Goal: Task Accomplishment & Management: Complete application form

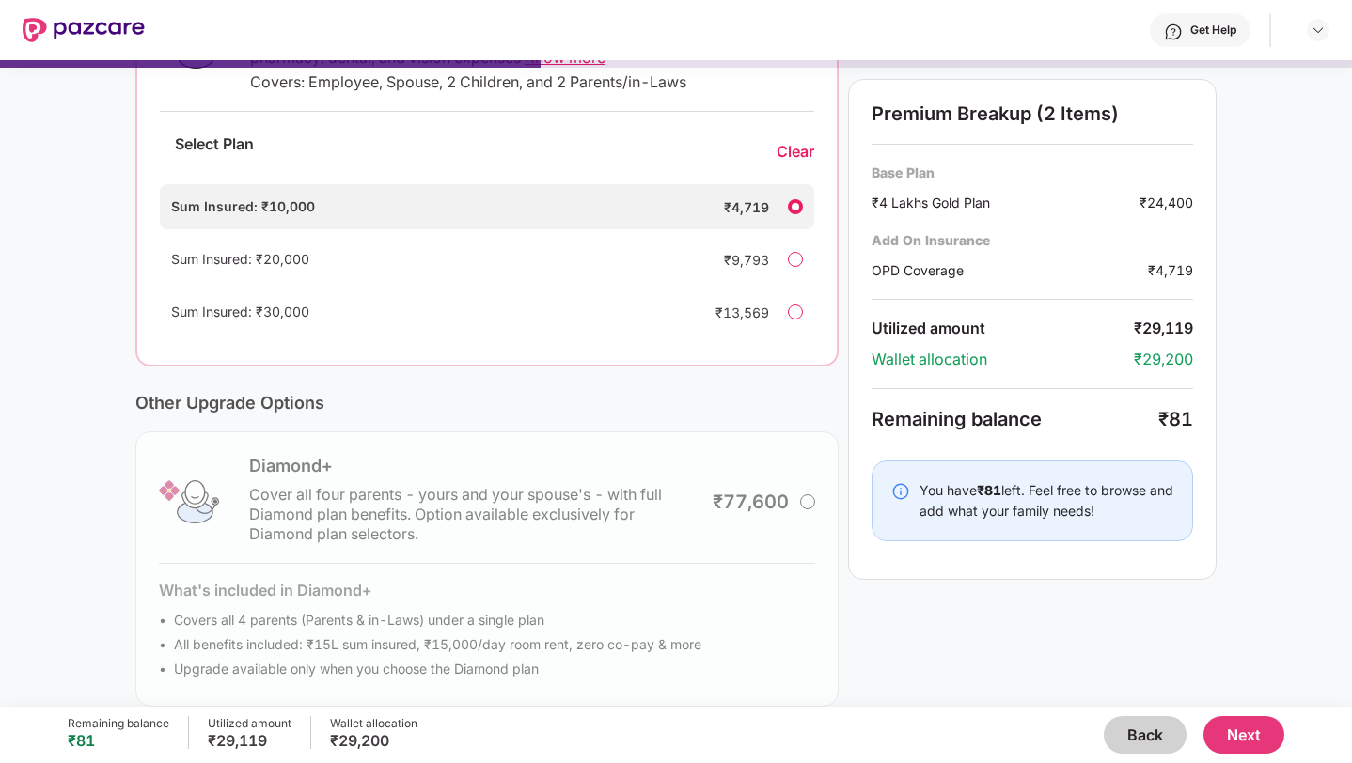
scroll to position [412, 0]
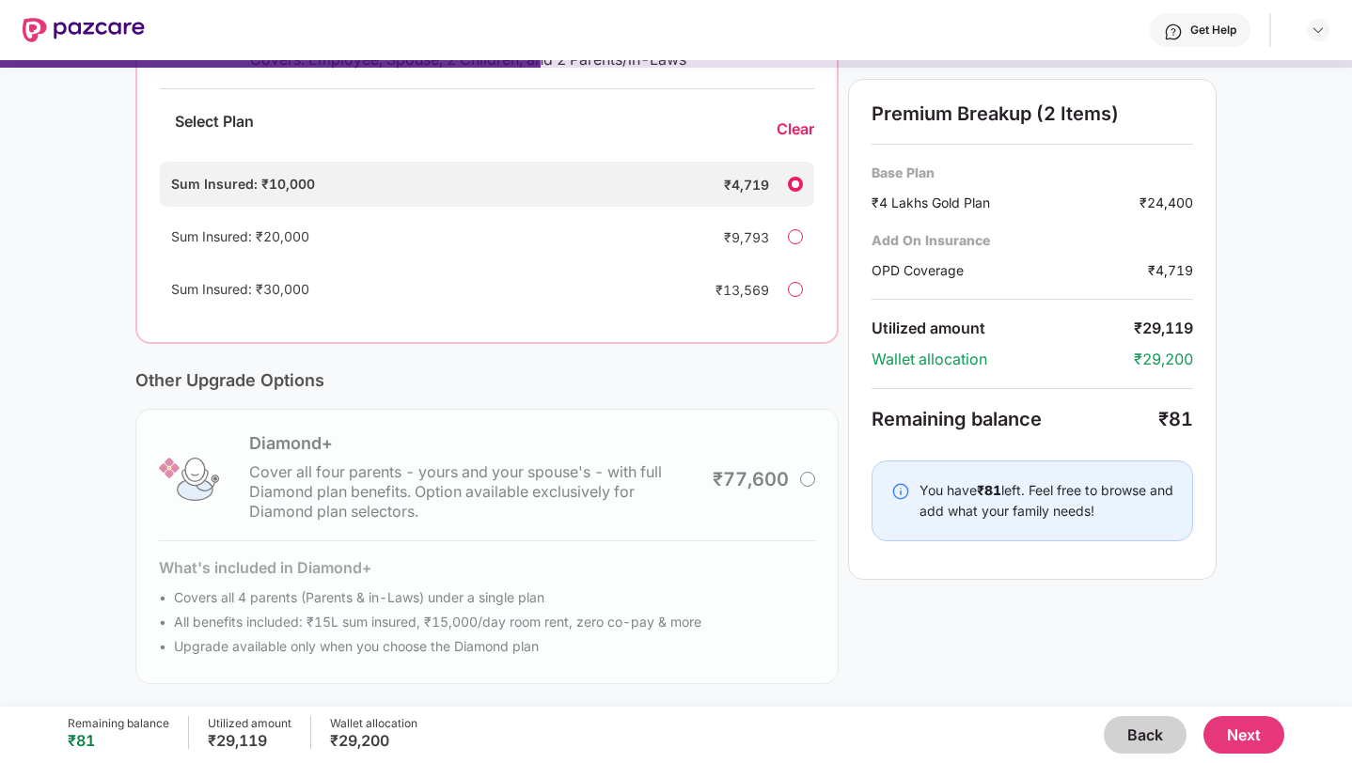
click at [1244, 738] on button "Next" at bounding box center [1243, 735] width 81 height 38
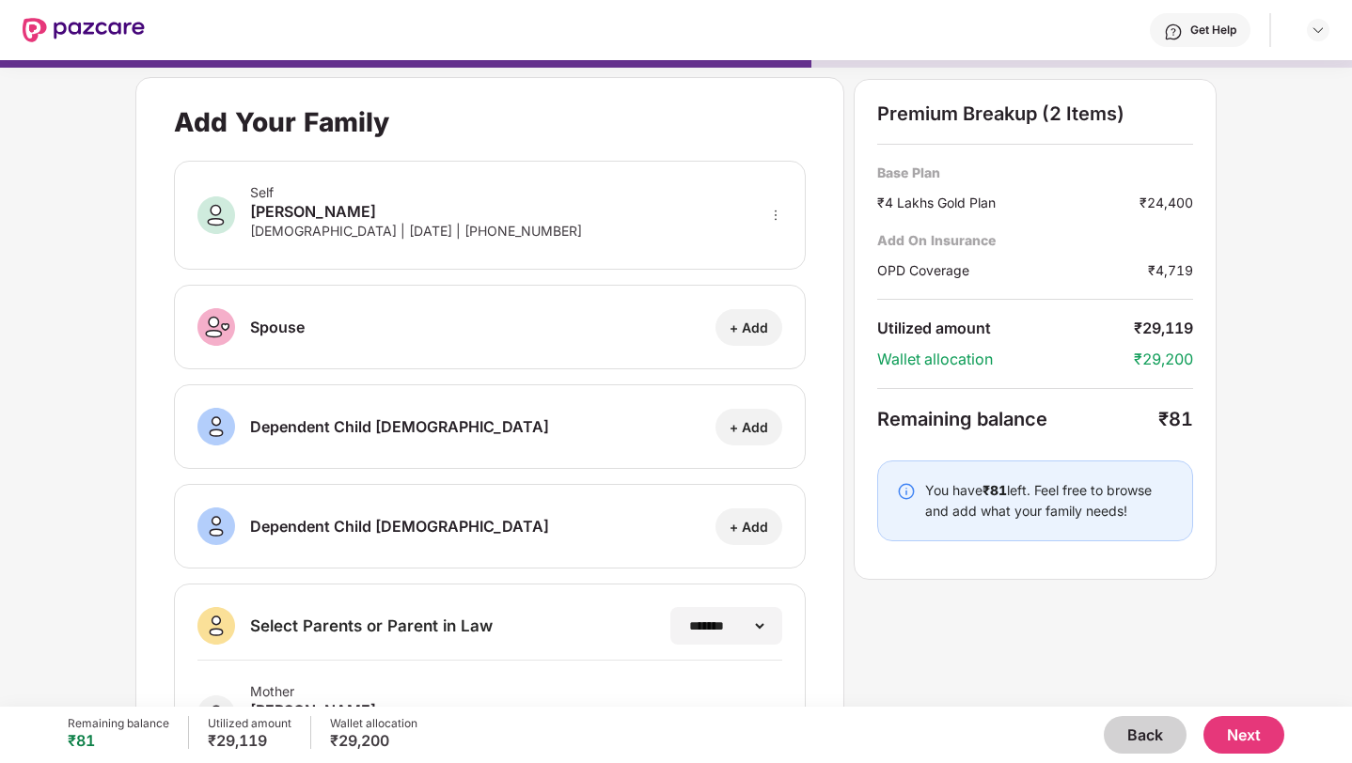
scroll to position [213, 0]
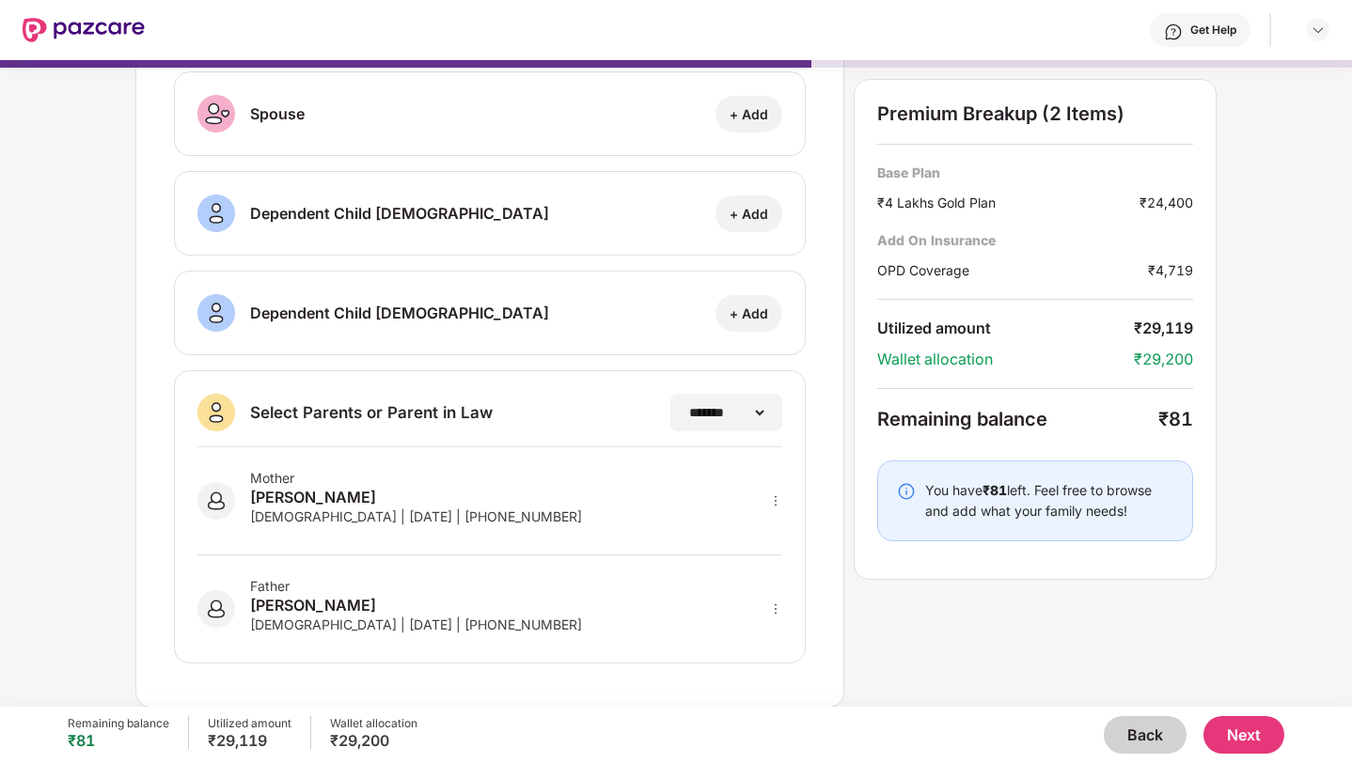
click at [211, 503] on img at bounding box center [216, 501] width 38 height 38
click at [252, 622] on div "[DEMOGRAPHIC_DATA] | [DATE] | [PHONE_NUMBER]" at bounding box center [416, 625] width 332 height 16
drag, startPoint x: 877, startPoint y: 383, endPoint x: 1008, endPoint y: 402, distance: 132.9
click at [926, 390] on div "Premium Breakup (2 Items) Base Plan ₹4 Lakhs Gold Plan ₹24,400 Add On Insurance…" at bounding box center [1034, 329] width 363 height 501
click at [1236, 738] on button "Next" at bounding box center [1243, 735] width 81 height 38
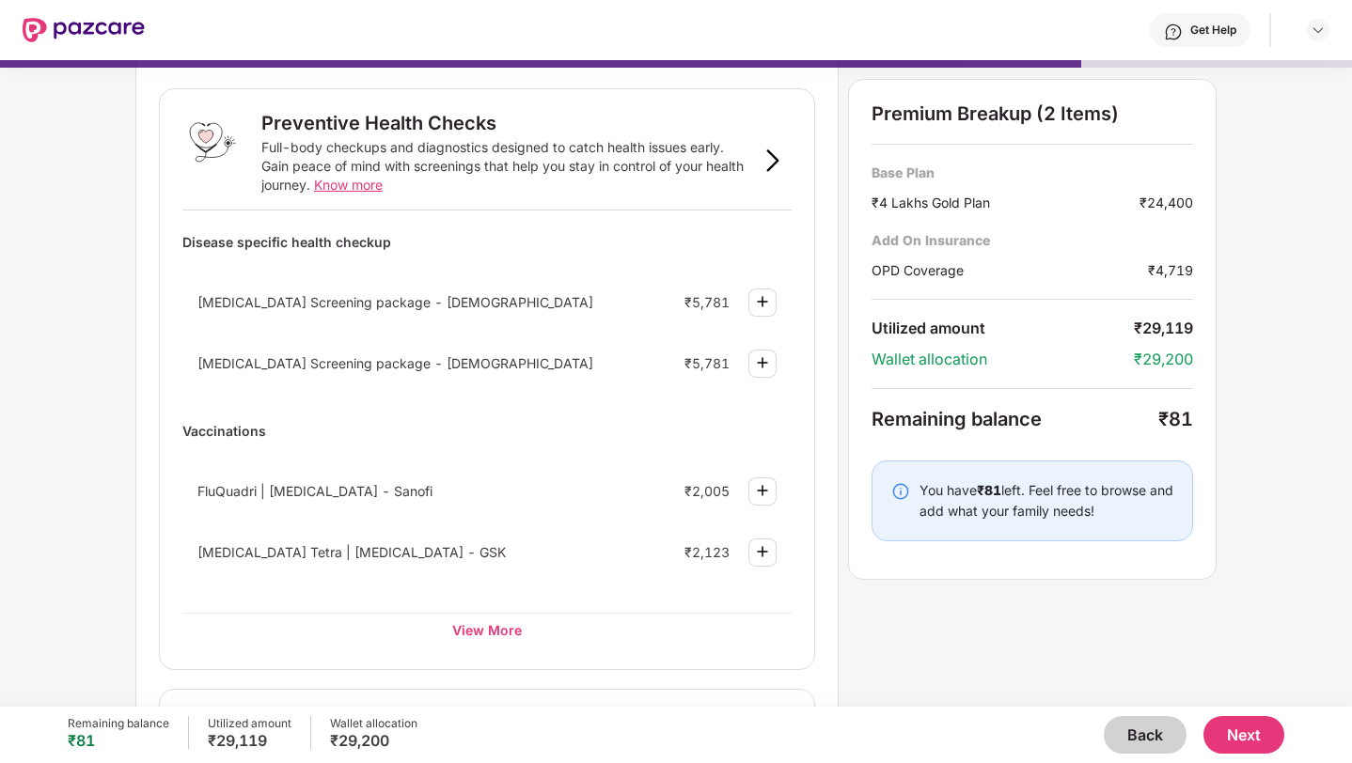
scroll to position [110, 0]
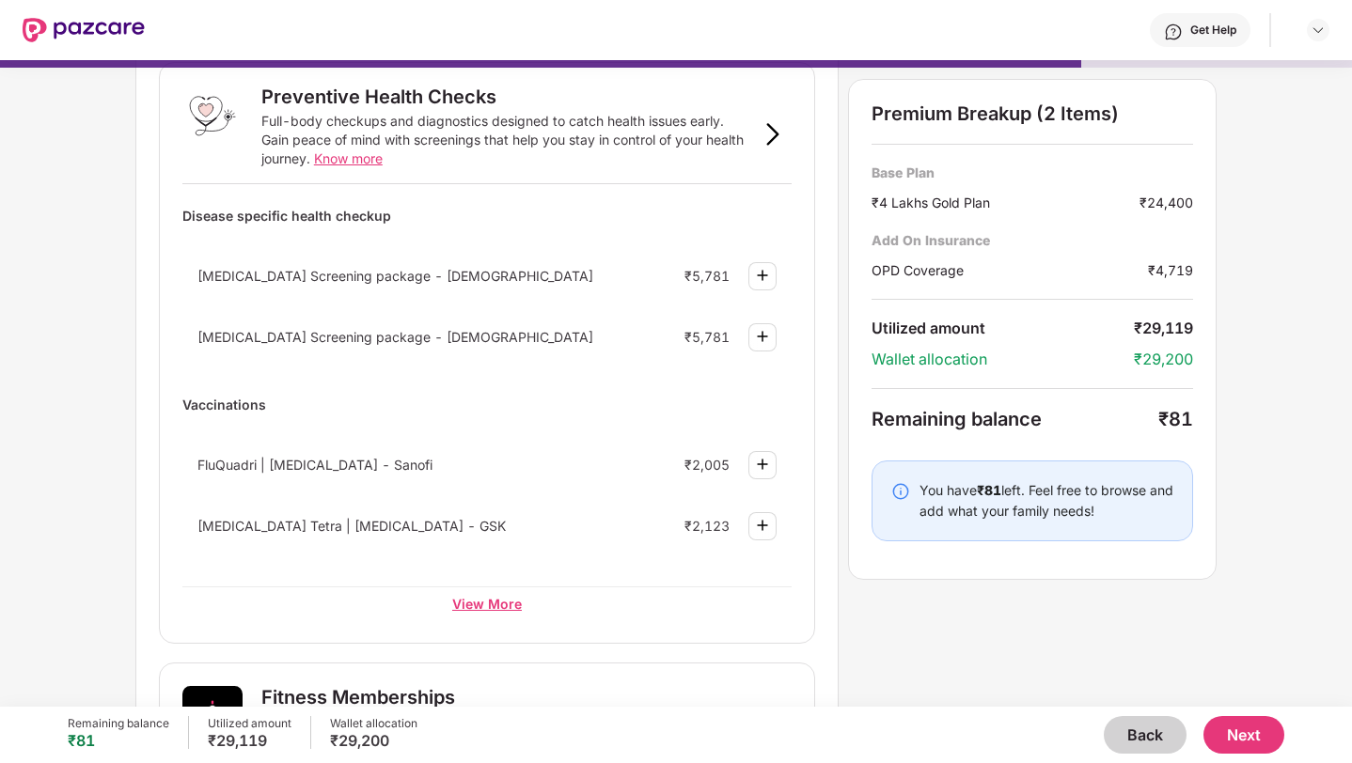
click at [504, 606] on div "View More" at bounding box center [486, 603] width 609 height 34
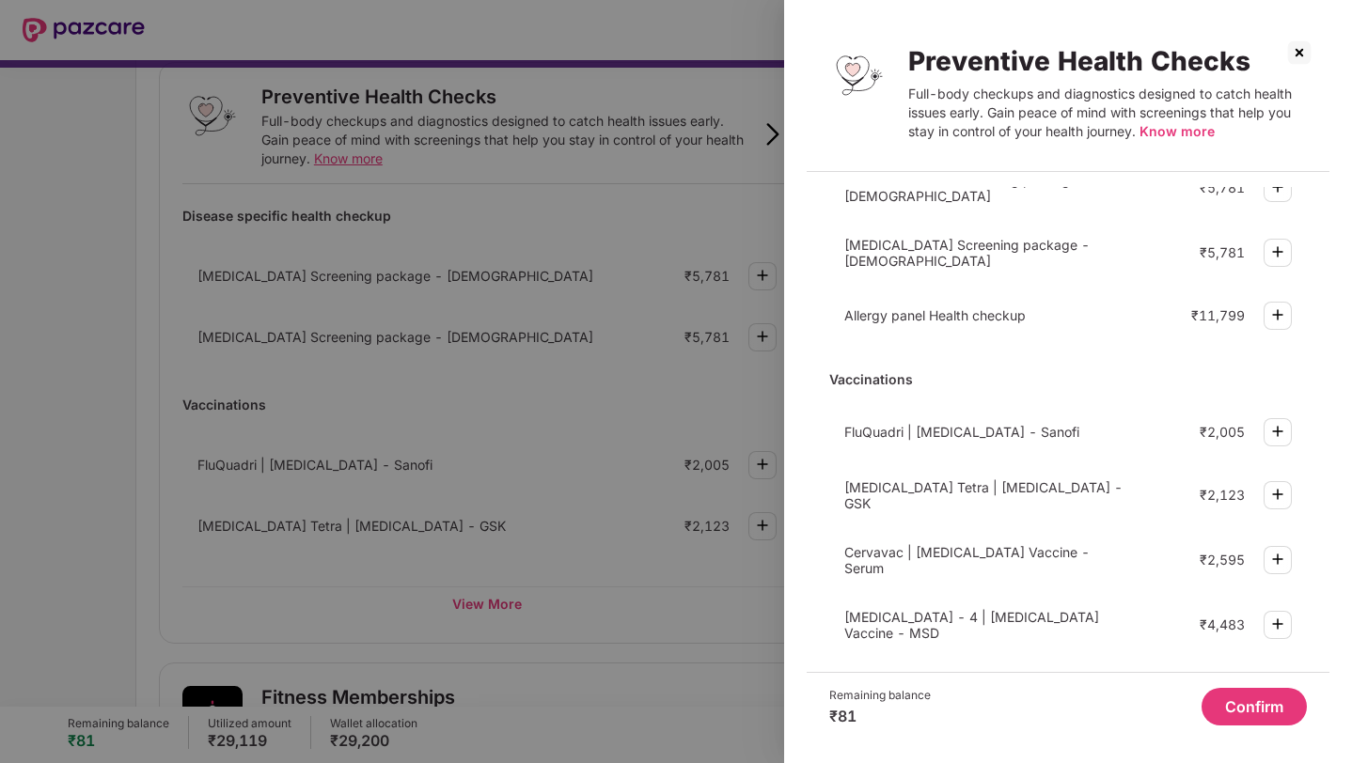
scroll to position [505, 0]
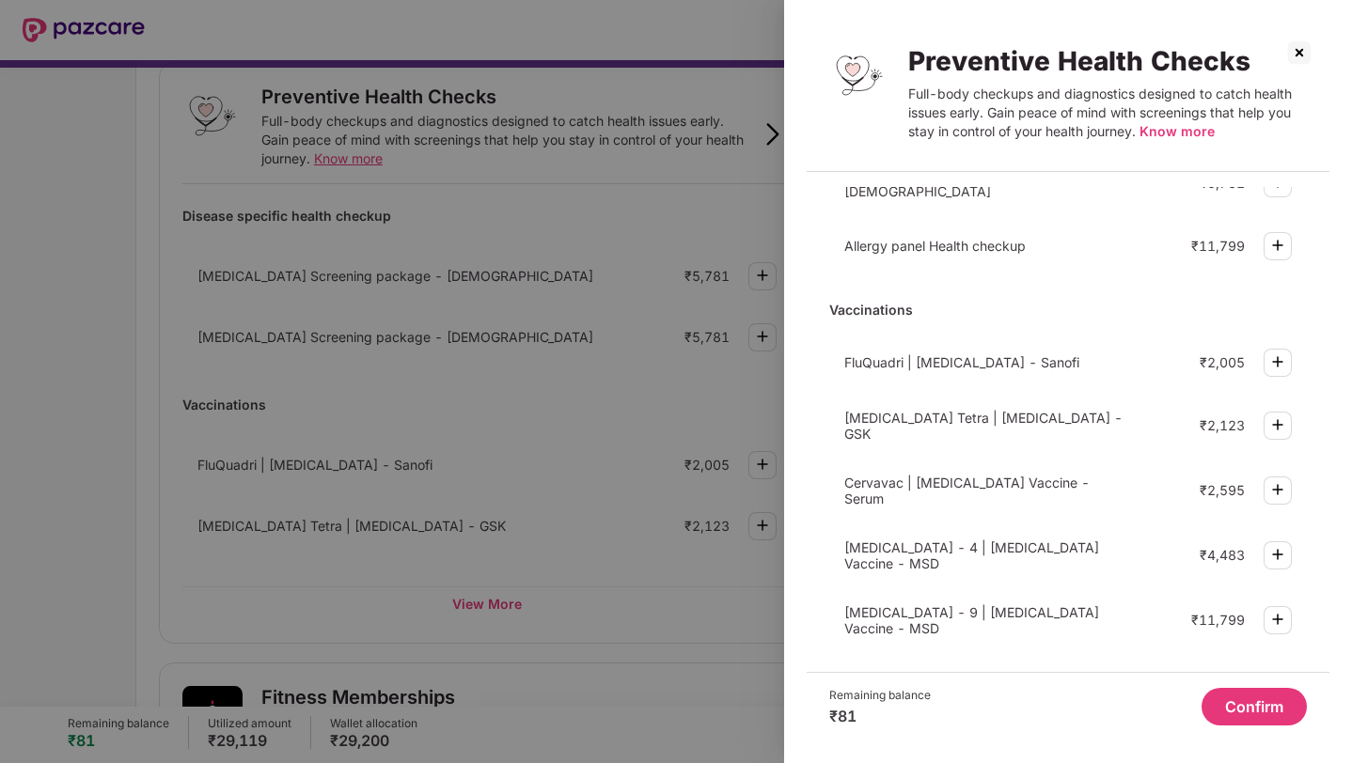
click at [611, 469] on div at bounding box center [676, 381] width 1352 height 763
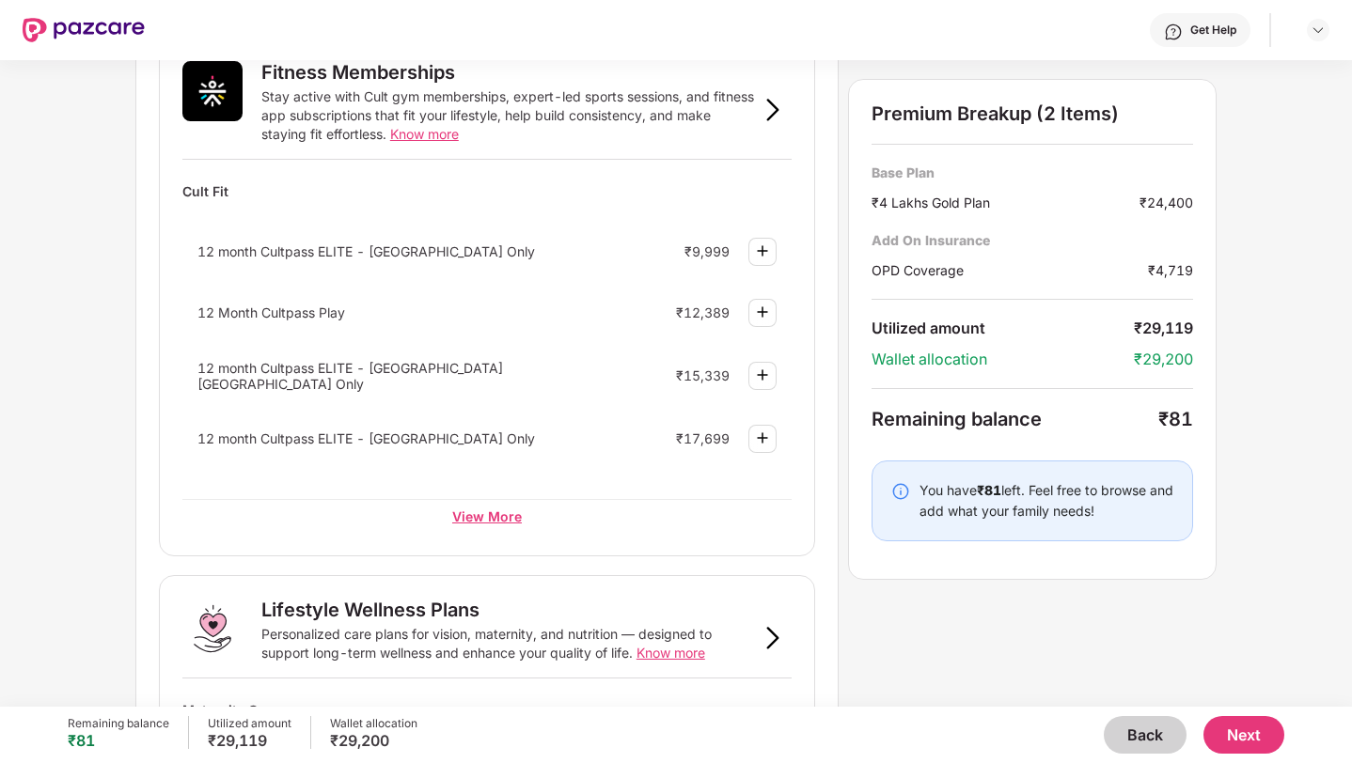
scroll to position [748, 0]
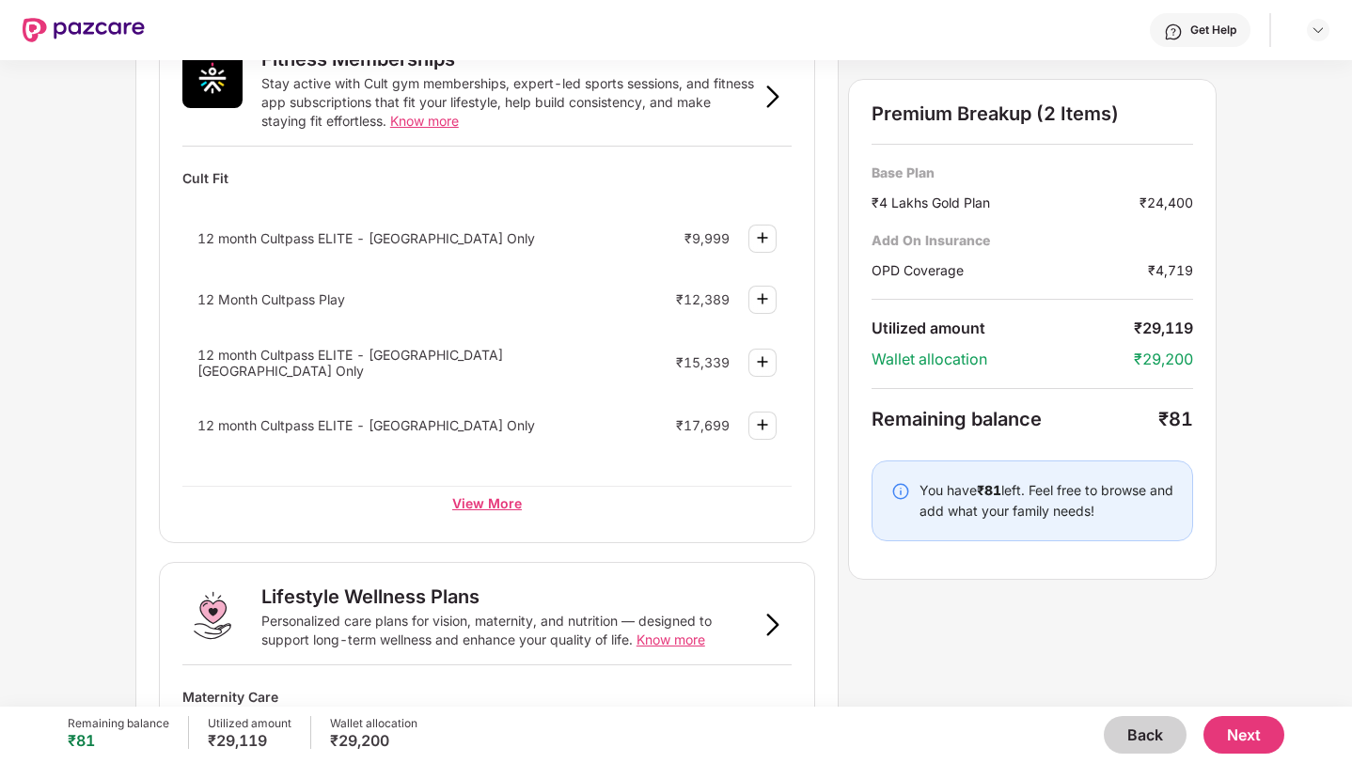
click at [486, 508] on div "View More" at bounding box center [486, 503] width 609 height 34
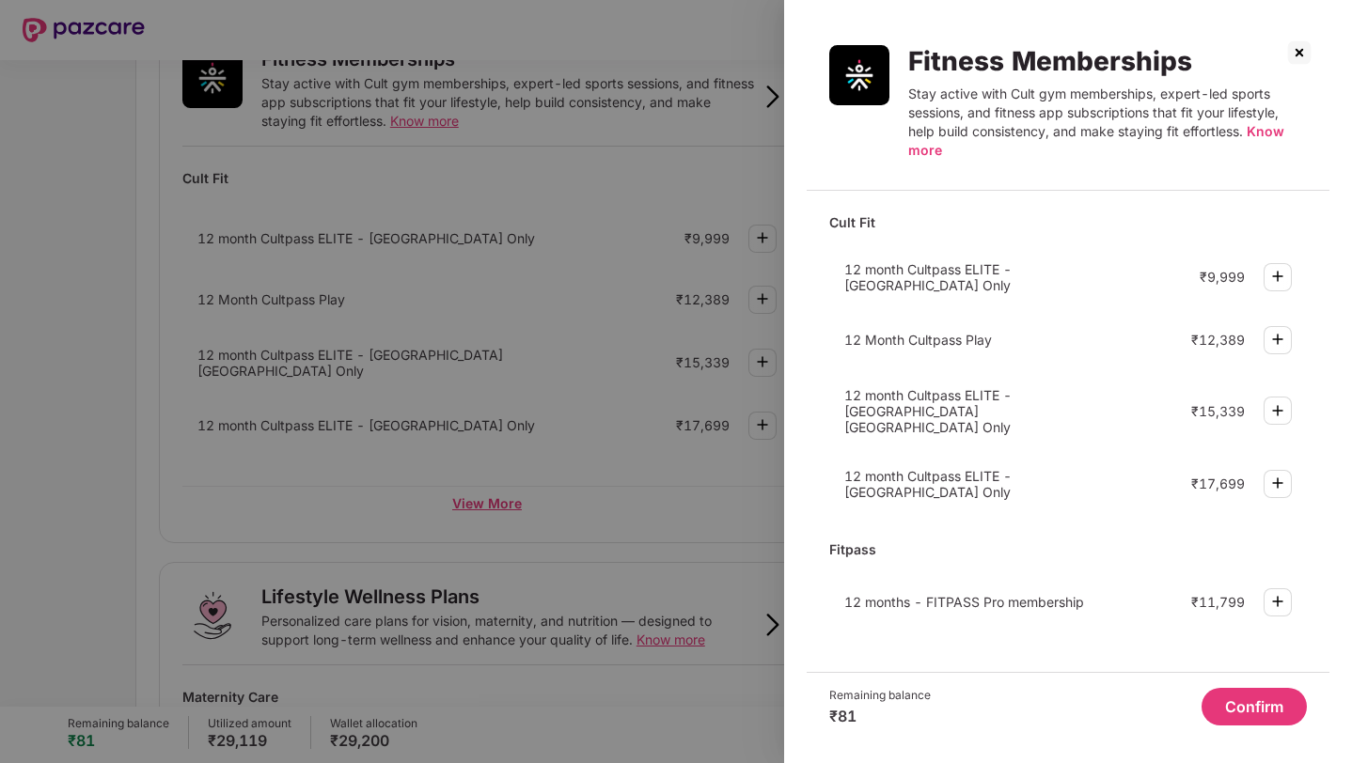
scroll to position [0, 0]
click at [1297, 49] on img at bounding box center [1299, 53] width 30 height 30
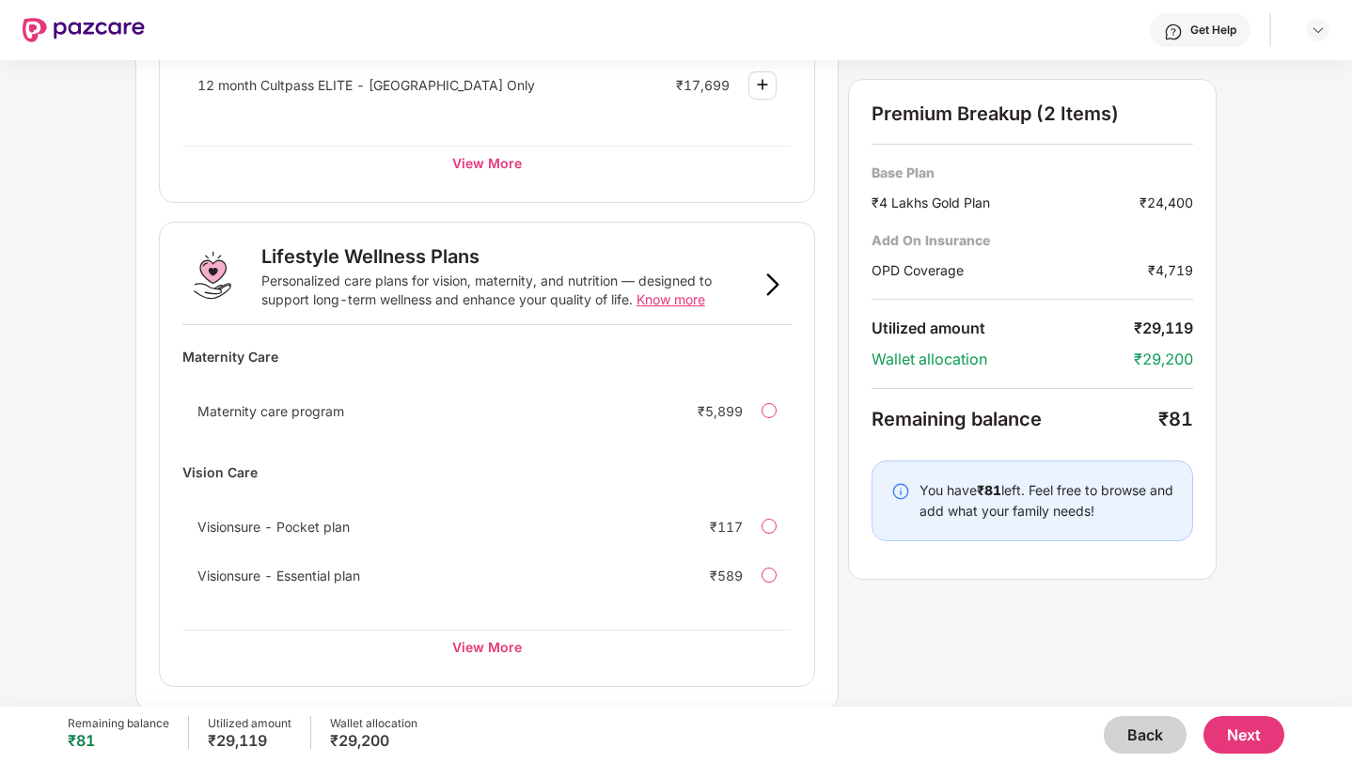
scroll to position [1087, 0]
click at [478, 643] on div "View More" at bounding box center [486, 648] width 609 height 34
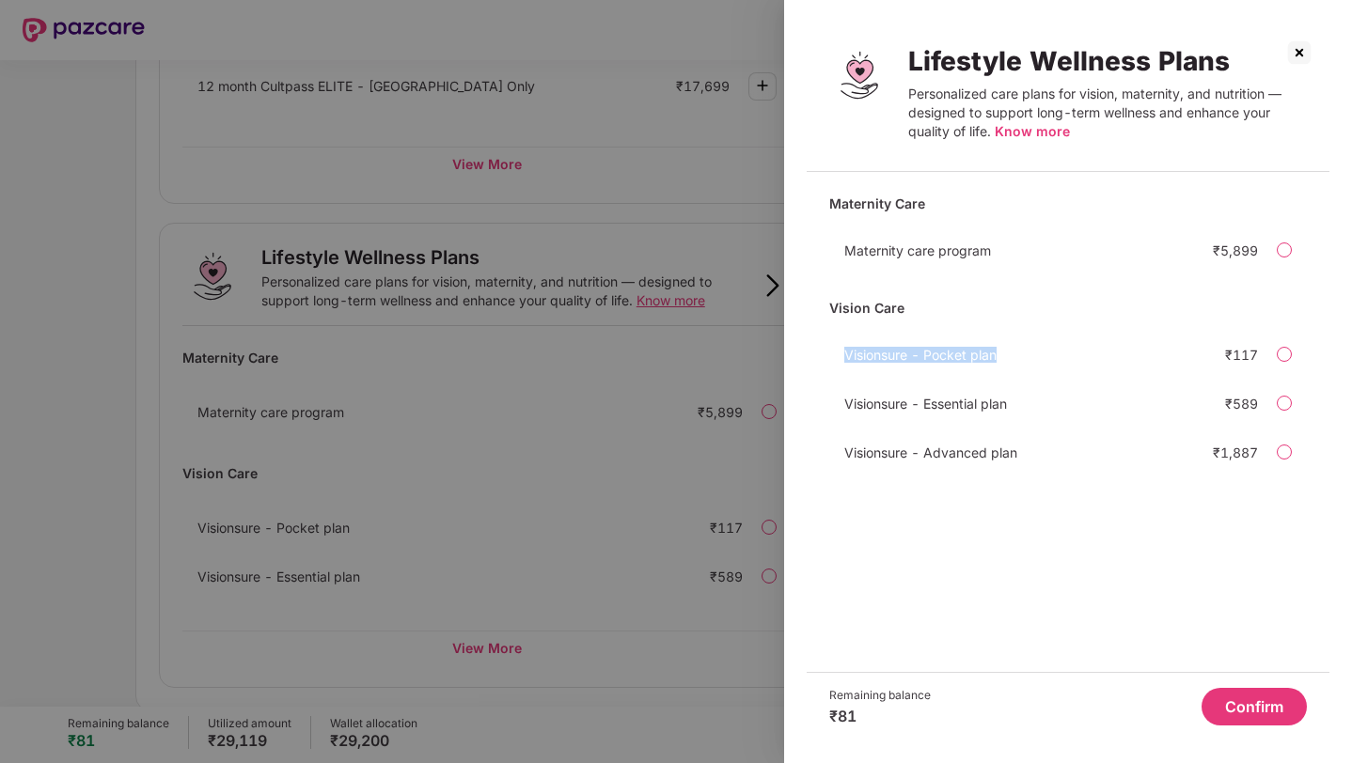
drag, startPoint x: 843, startPoint y: 353, endPoint x: 1016, endPoint y: 359, distance: 173.0
click at [1016, 359] on div "Visionsure - Pocket plan" at bounding box center [996, 355] width 305 height 16
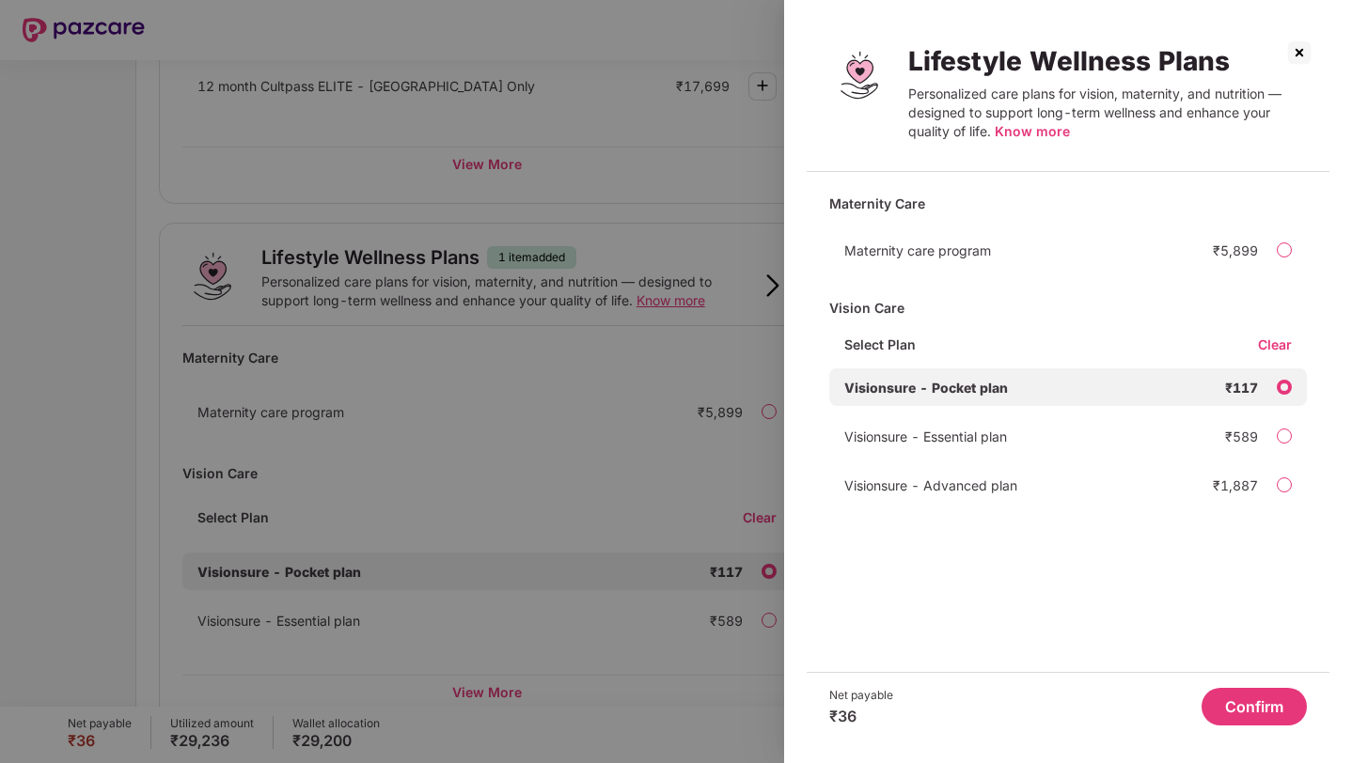
click at [1024, 302] on div "Vision Care" at bounding box center [1067, 307] width 477 height 33
click at [1017, 133] on span "Know more" at bounding box center [1031, 131] width 75 height 16
click at [691, 460] on div at bounding box center [676, 381] width 1352 height 763
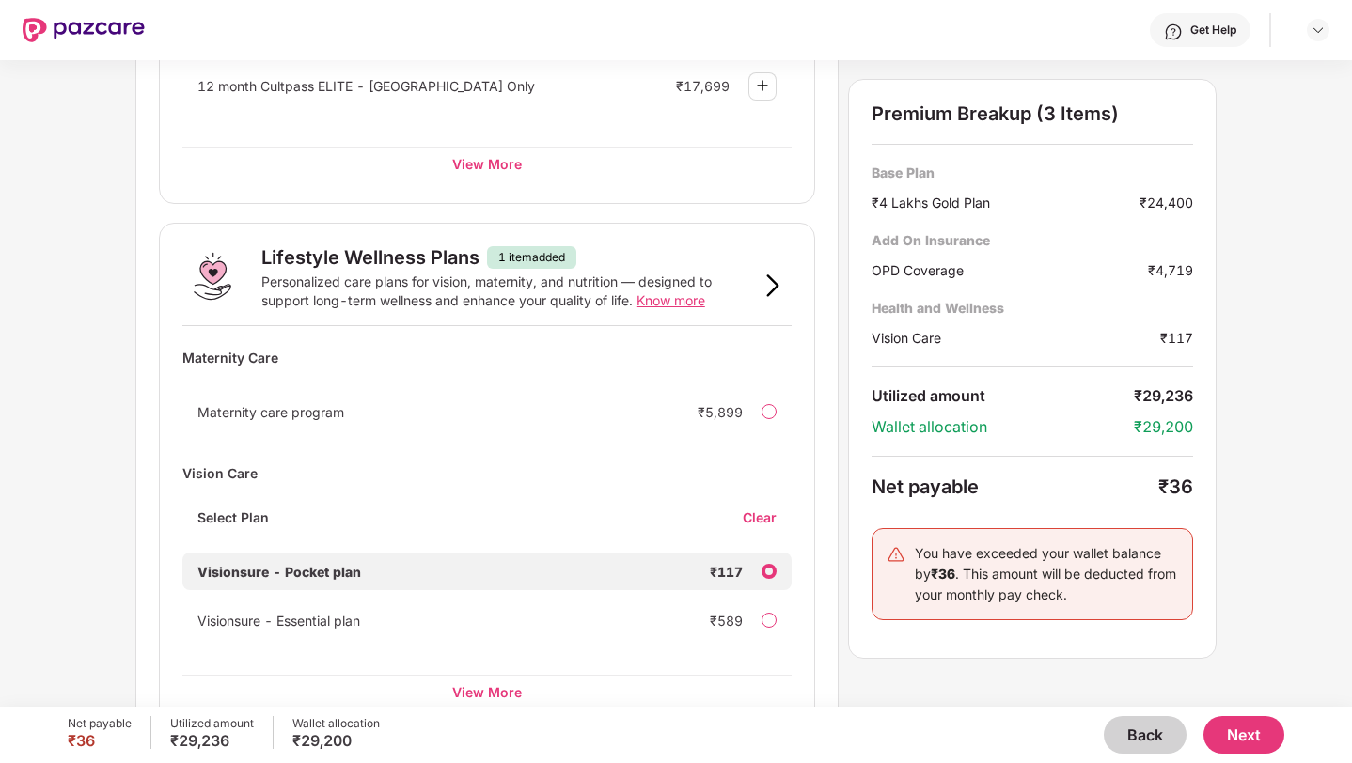
scroll to position [1133, 0]
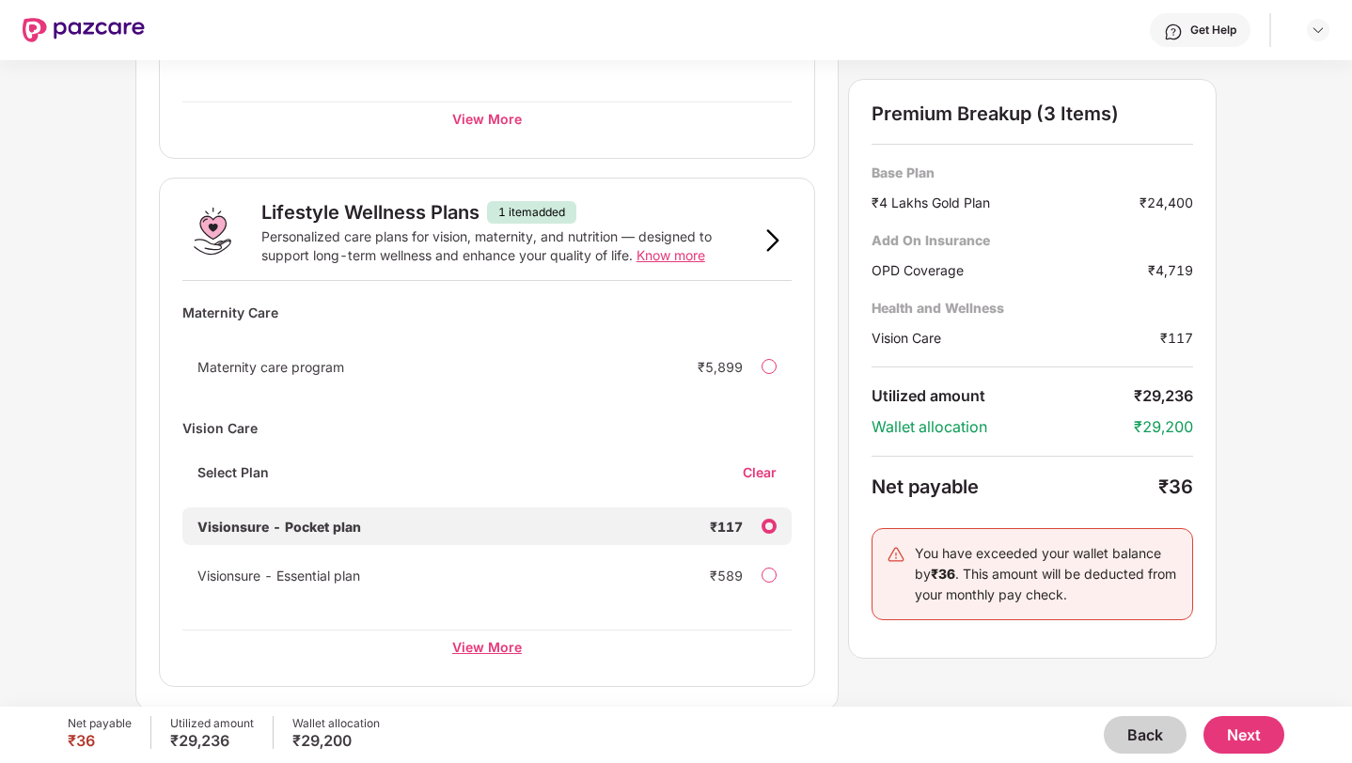
click at [510, 645] on div "View More" at bounding box center [486, 647] width 609 height 34
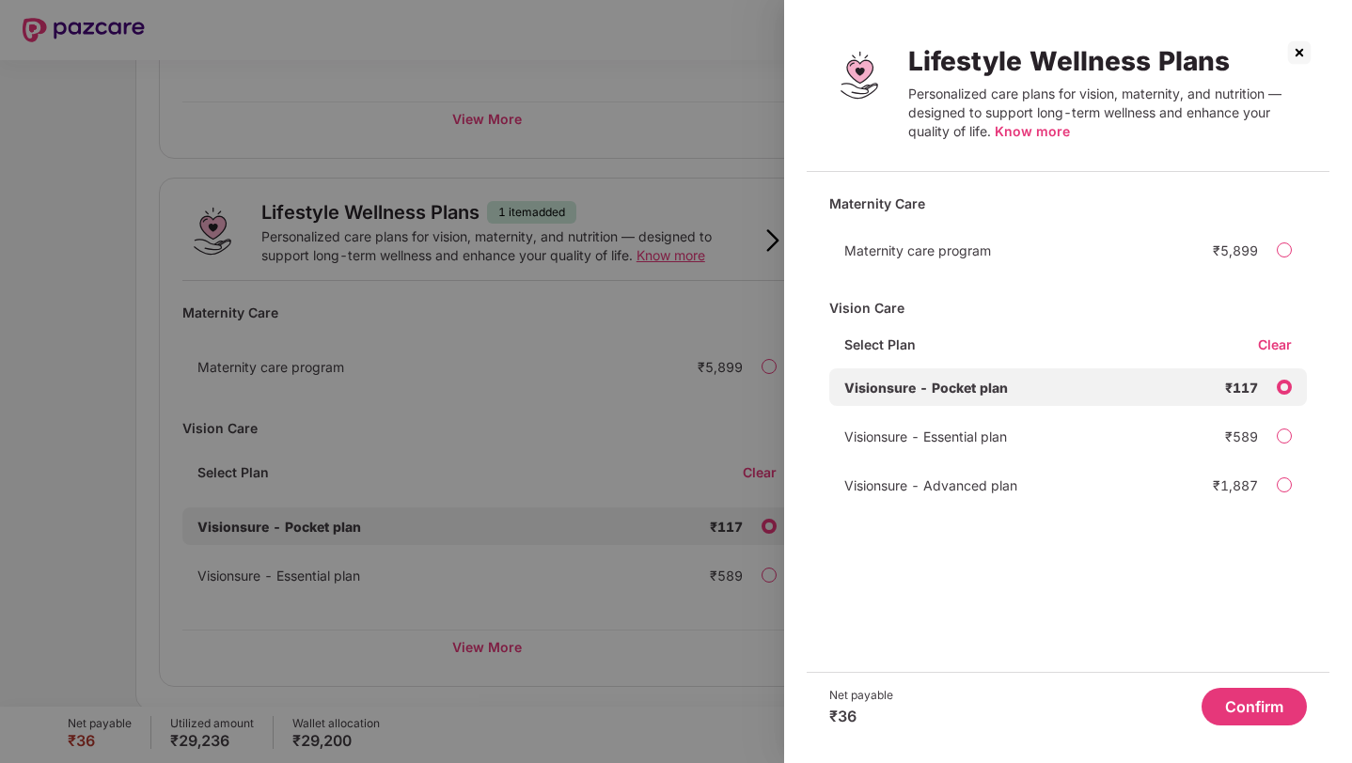
click at [1297, 52] on img at bounding box center [1299, 53] width 30 height 30
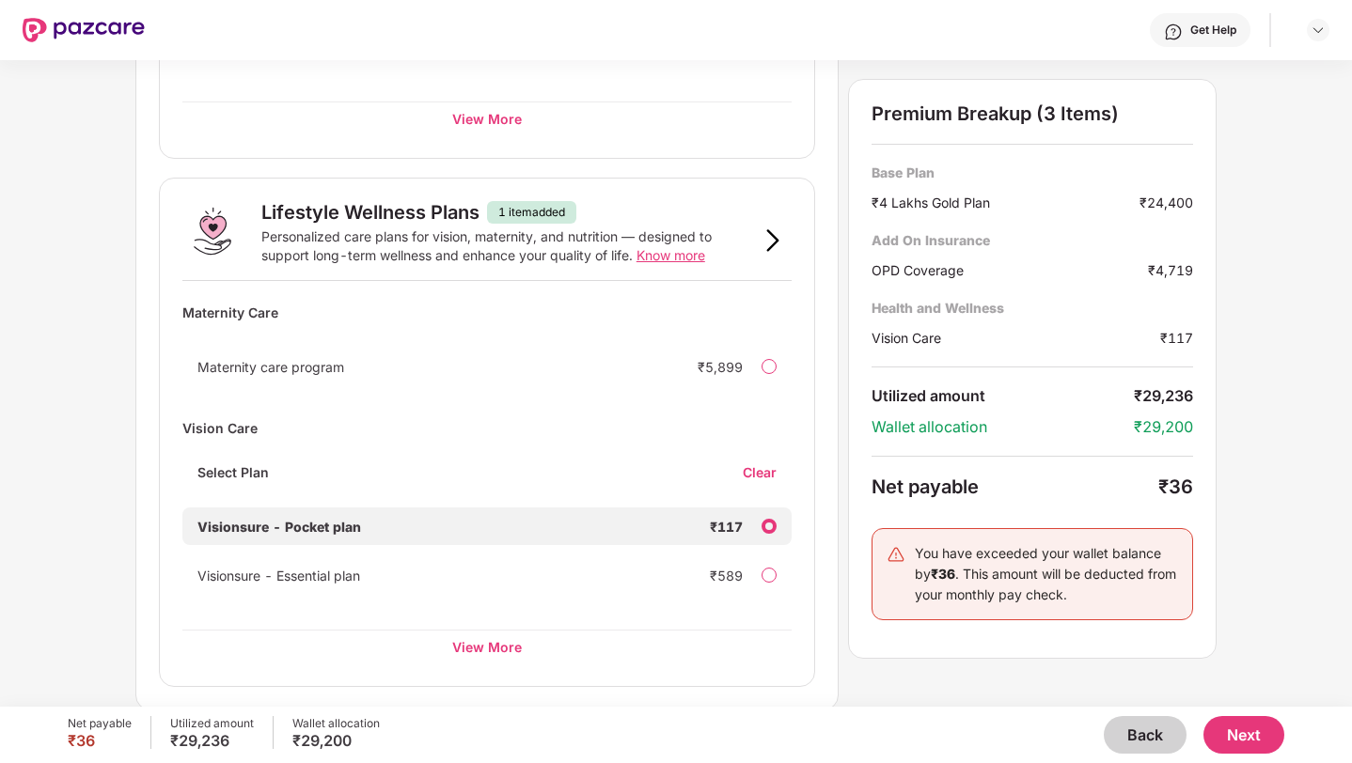
click at [1238, 730] on button "Next" at bounding box center [1243, 735] width 81 height 38
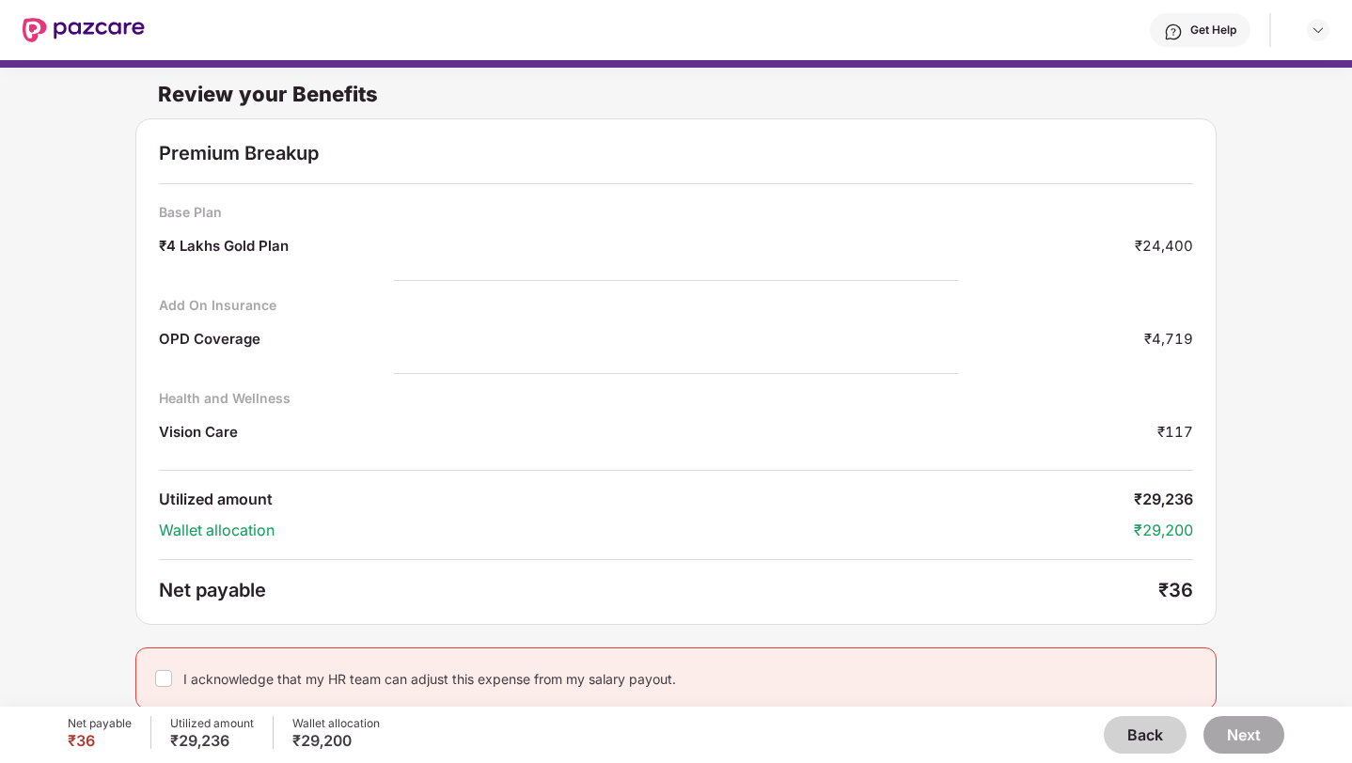
scroll to position [9, 0]
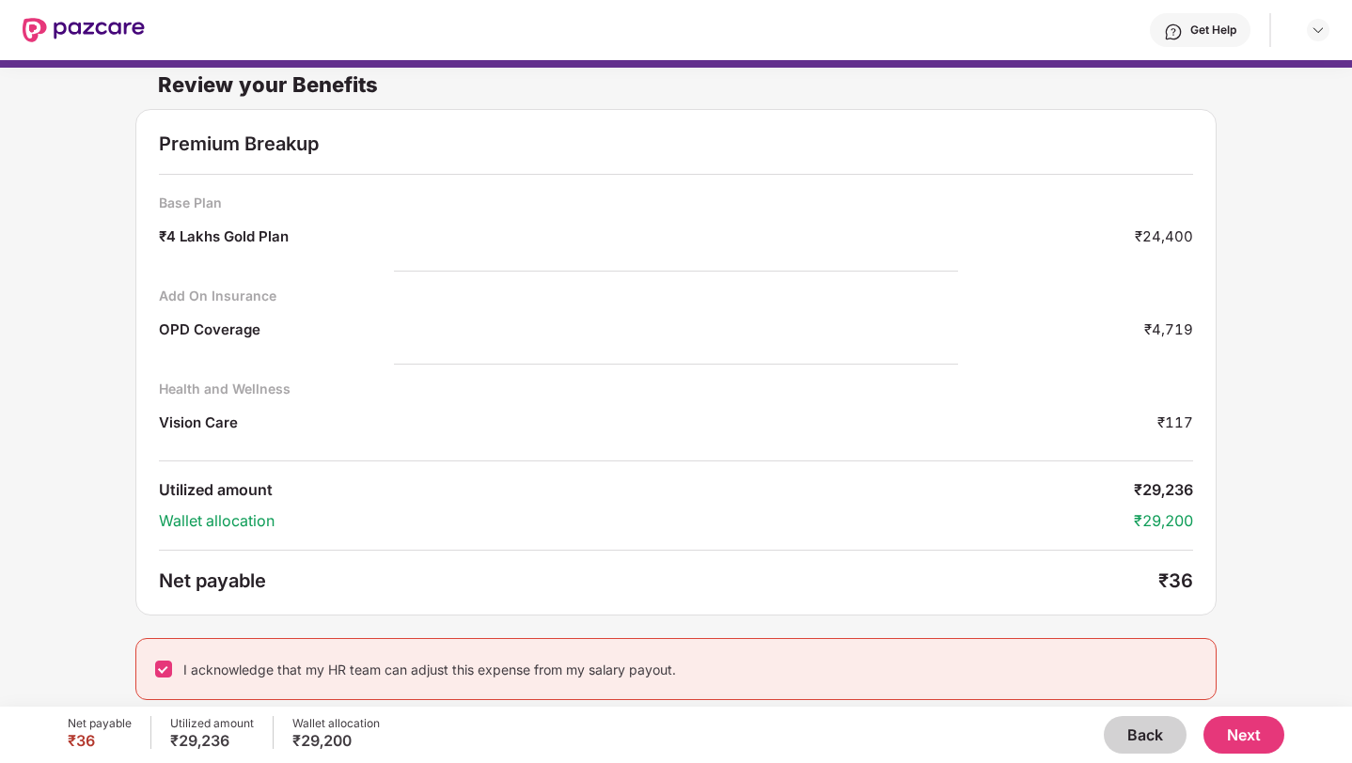
click at [1227, 727] on button "Next" at bounding box center [1243, 735] width 81 height 38
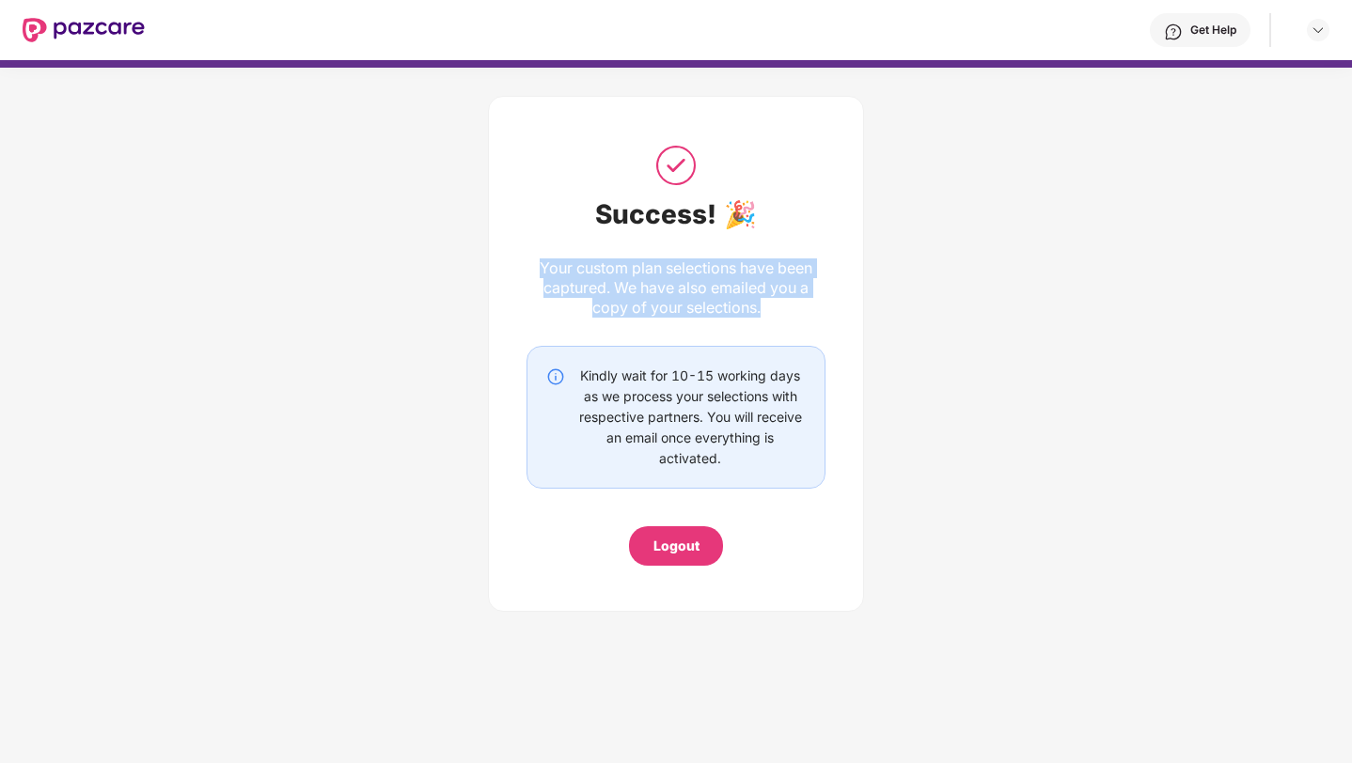
drag, startPoint x: 531, startPoint y: 265, endPoint x: 768, endPoint y: 303, distance: 239.8
click at [768, 303] on div "Your custom plan selections have been captured. We have also emailed you a copy…" at bounding box center [675, 287] width 299 height 59
click at [792, 310] on div "Your custom plan selections have been captured. We have also emailed you a copy…" at bounding box center [675, 287] width 299 height 59
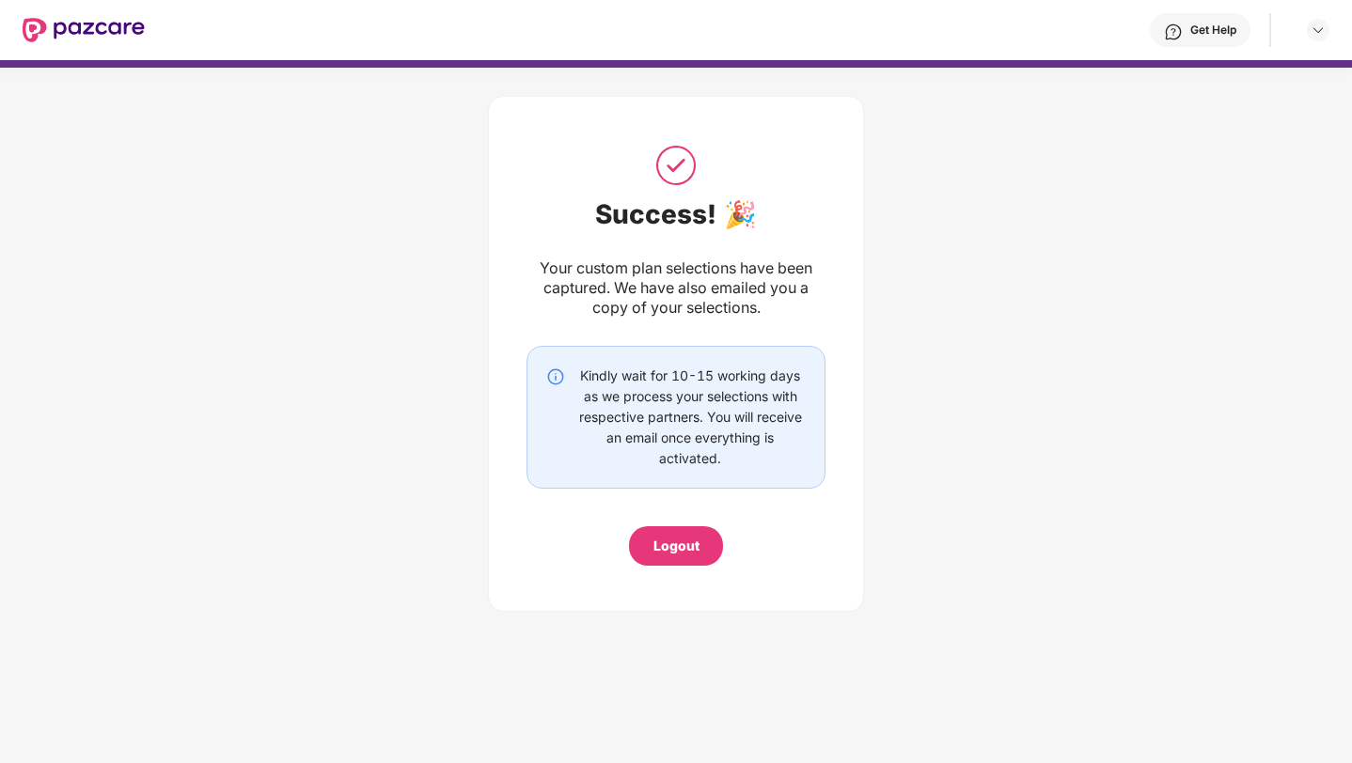
click at [605, 405] on div "Kindly wait for 10-15 working days as we process your selections with respectiv…" at bounding box center [689, 417] width 231 height 103
click at [1321, 37] on img at bounding box center [1317, 30] width 15 height 15
click at [1000, 304] on div "Success! 🎉 Your custom plan selections have been captured. We have also emailed…" at bounding box center [676, 349] width 1352 height 563
click at [680, 544] on div "Logout" at bounding box center [676, 546] width 46 height 21
